Goal: Check status

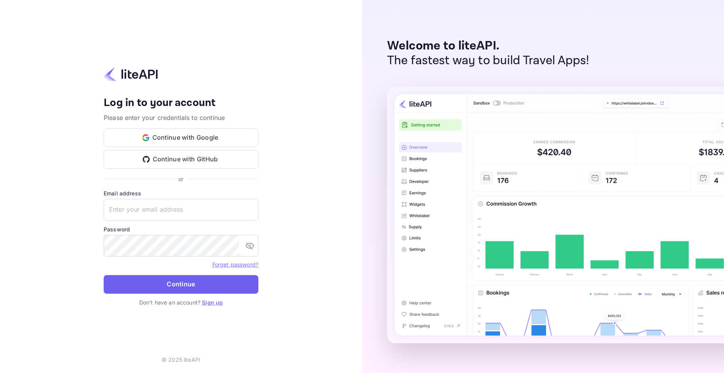
type input "adminpassword_support@yandex-team.ru"
click at [202, 283] on button "Continue" at bounding box center [181, 284] width 155 height 19
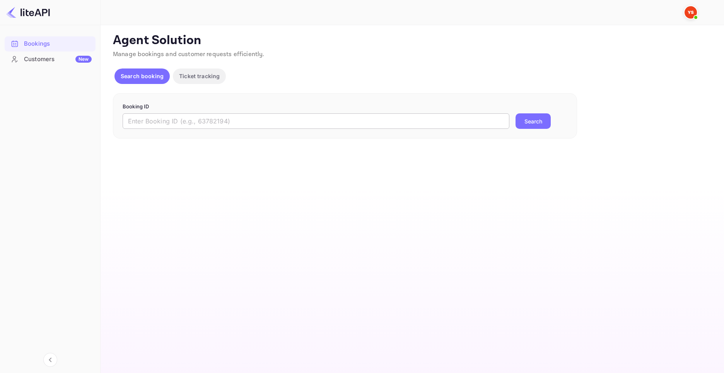
drag, startPoint x: 223, startPoint y: 133, endPoint x: 223, endPoint y: 121, distance: 11.6
click at [223, 132] on div "Booking ID ​ Search" at bounding box center [345, 116] width 464 height 46
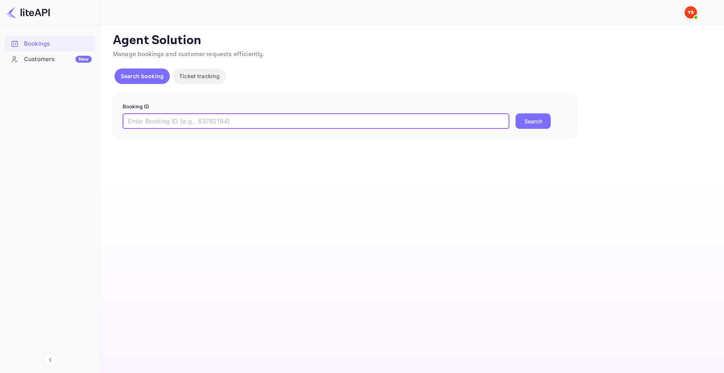
click at [223, 121] on input "text" at bounding box center [316, 120] width 387 height 15
paste input "9228690"
type input "9228690"
click at [534, 121] on button "Search" at bounding box center [532, 120] width 35 height 15
